Goal: Unclear

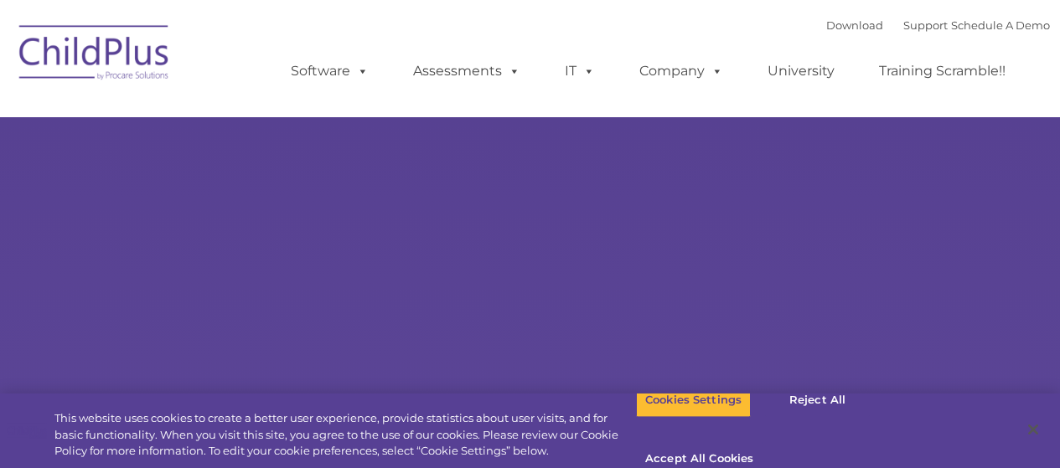
type input ""
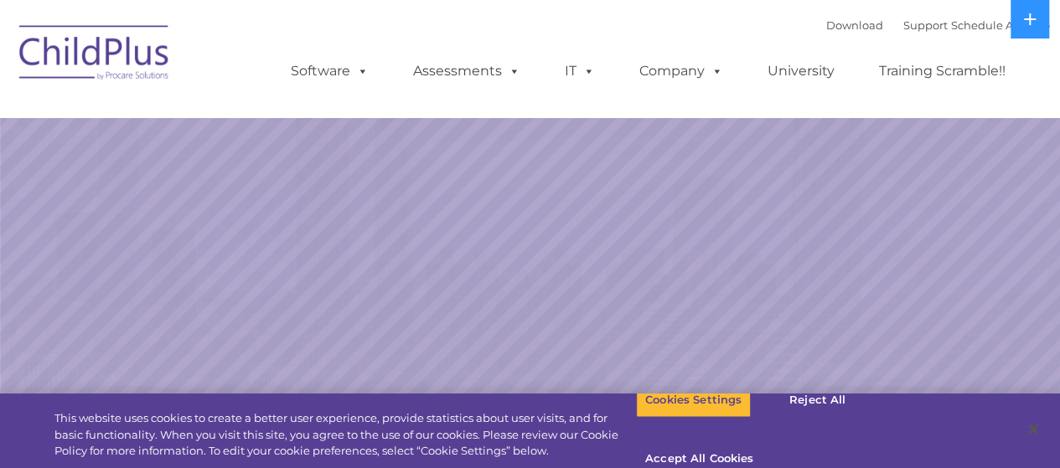
select select "MEDIUM"
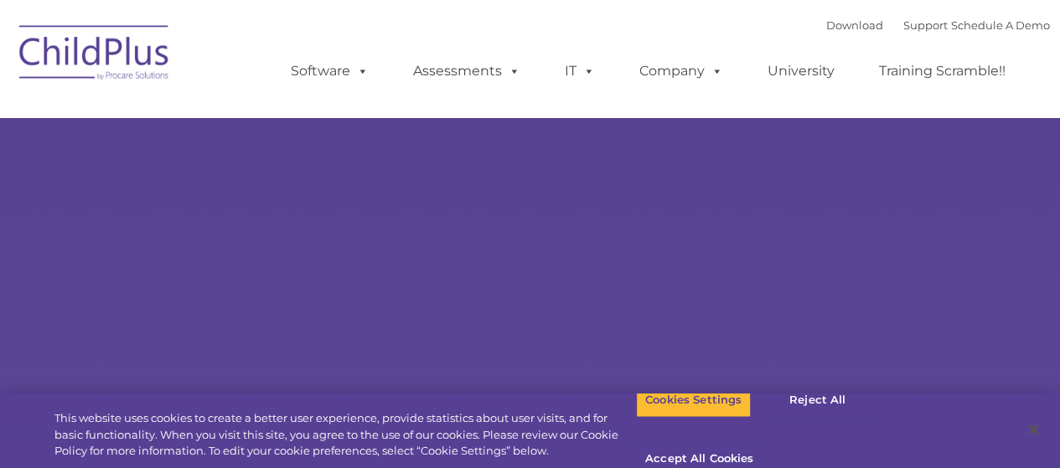
select select "MEDIUM"
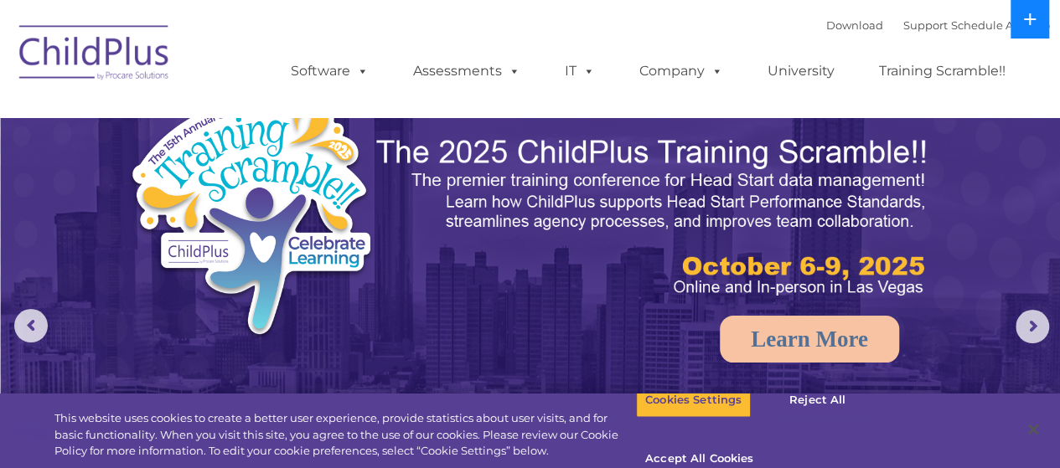
click at [1020, 26] on button at bounding box center [1029, 19] width 39 height 39
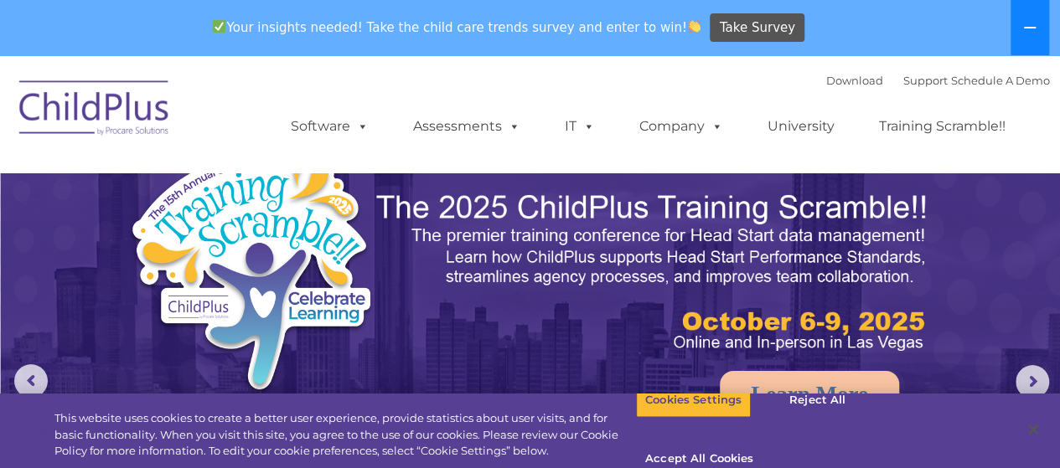
click at [1020, 26] on button at bounding box center [1029, 27] width 39 height 55
